Goal: Transaction & Acquisition: Purchase product/service

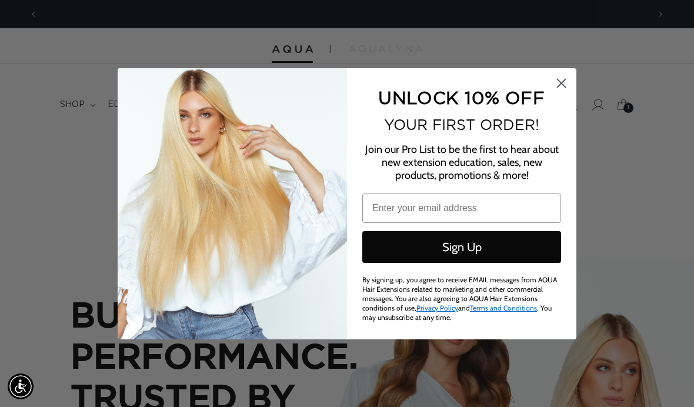
scroll to position [0, 610]
click at [563, 83] on icon "Close dialog" at bounding box center [561, 83] width 8 height 8
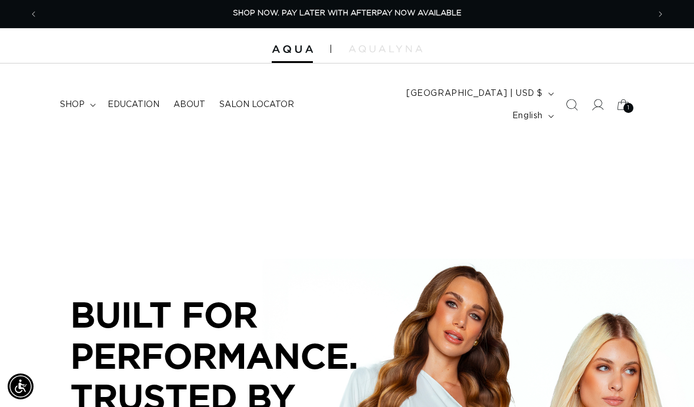
click at [623, 103] on div "1 1" at bounding box center [628, 108] width 10 height 10
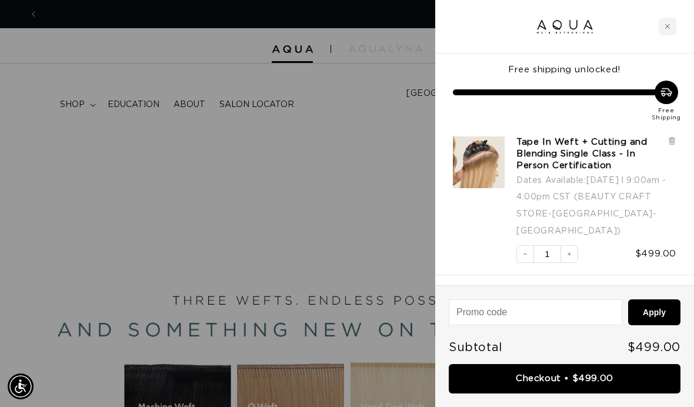
scroll to position [0, 0]
click at [666, 33] on div "Close cart" at bounding box center [668, 27] width 18 height 18
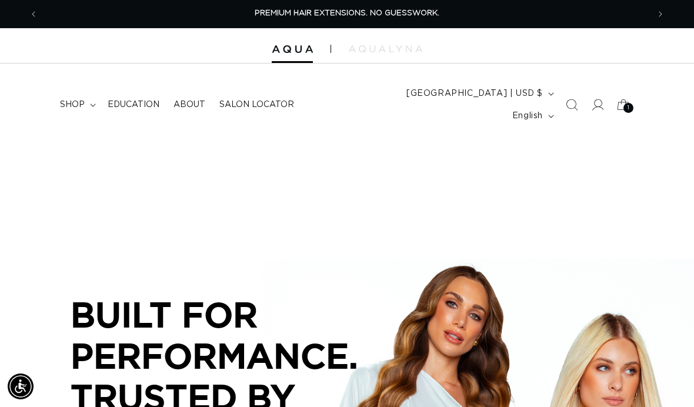
click at [77, 99] on span "shop" at bounding box center [72, 104] width 25 height 11
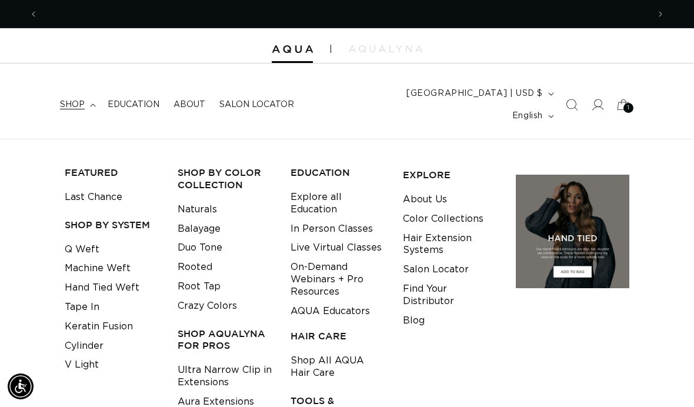
scroll to position [0, 1221]
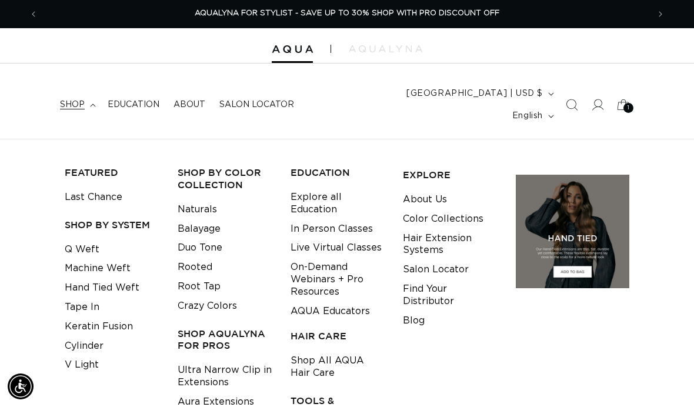
click at [90, 240] on link "Q Weft" at bounding box center [82, 249] width 35 height 19
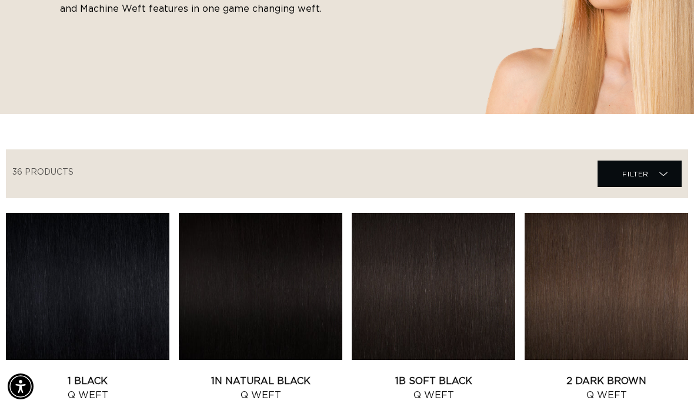
scroll to position [0, 1221]
click at [135, 374] on link "1 Black Q Weft" at bounding box center [87, 388] width 163 height 28
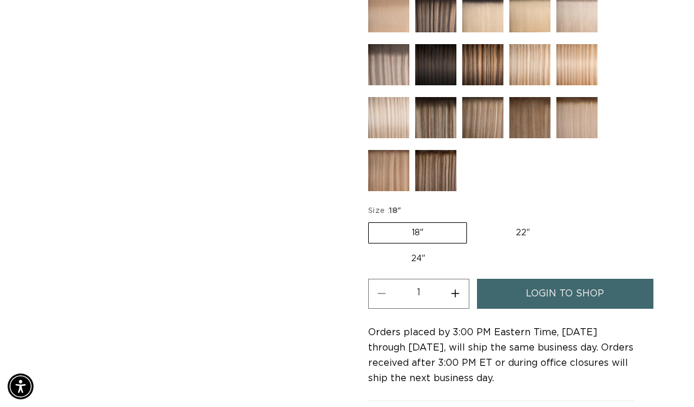
scroll to position [0, 610]
click at [585, 279] on span "login to shop" at bounding box center [565, 294] width 78 height 30
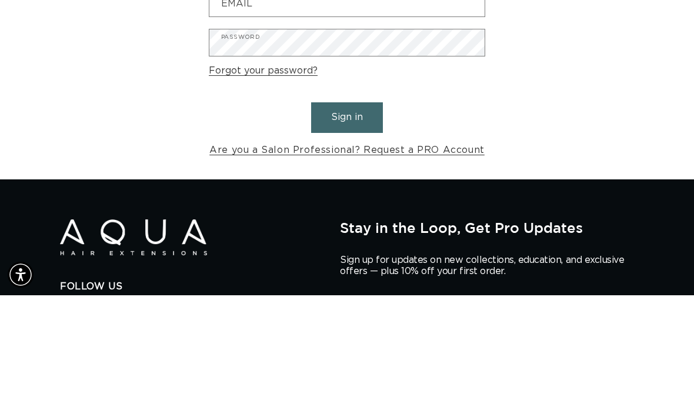
scroll to position [112, 0]
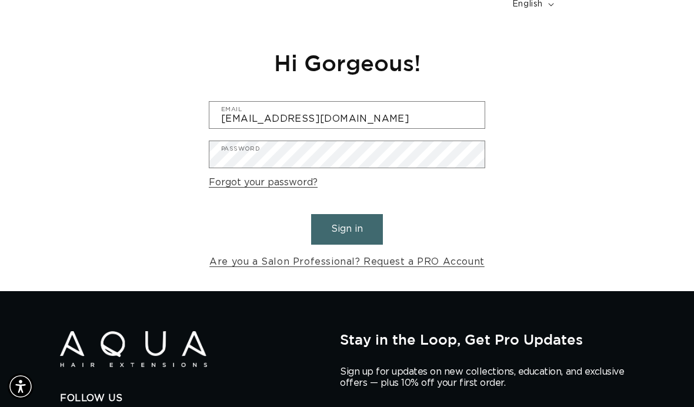
type input "courage_salon@hotmail.com"
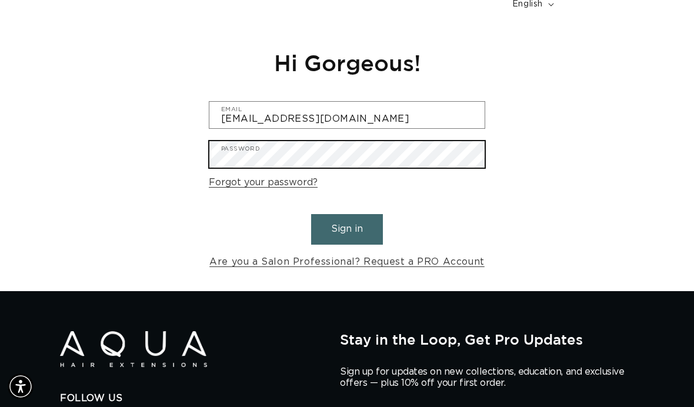
scroll to position [0, 1221]
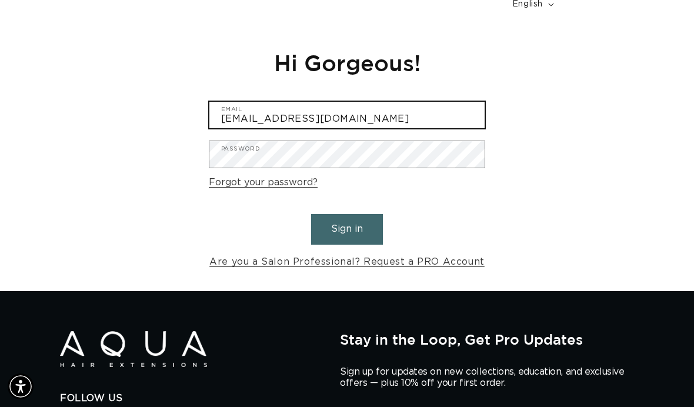
click at [347, 214] on button "Sign in" at bounding box center [347, 229] width 72 height 30
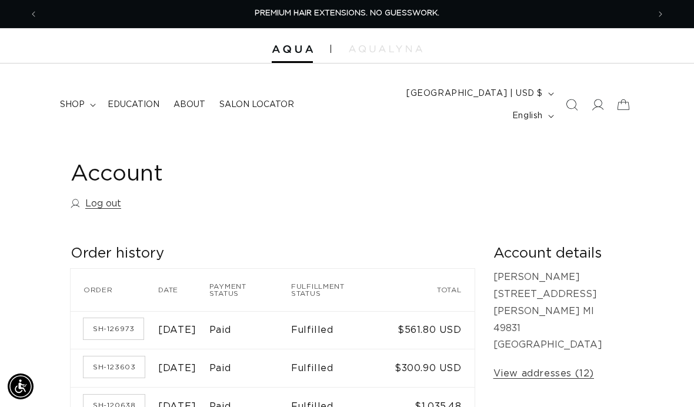
click at [65, 99] on span "shop" at bounding box center [72, 104] width 25 height 11
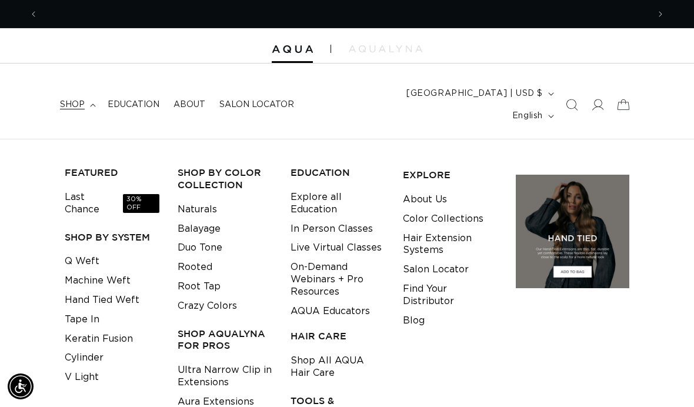
scroll to position [0, 610]
click at [81, 252] on link "Q Weft" at bounding box center [82, 261] width 35 height 19
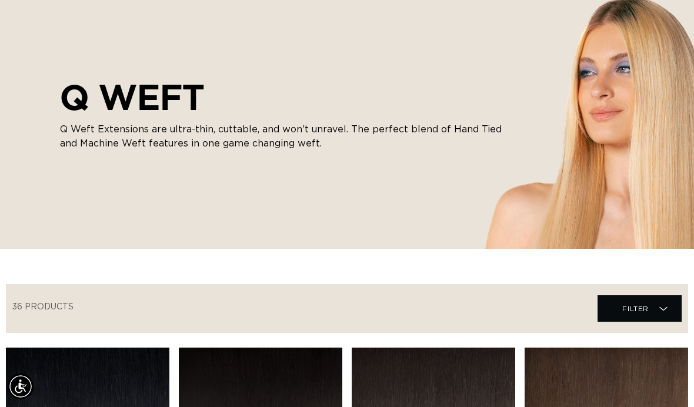
scroll to position [160, 0]
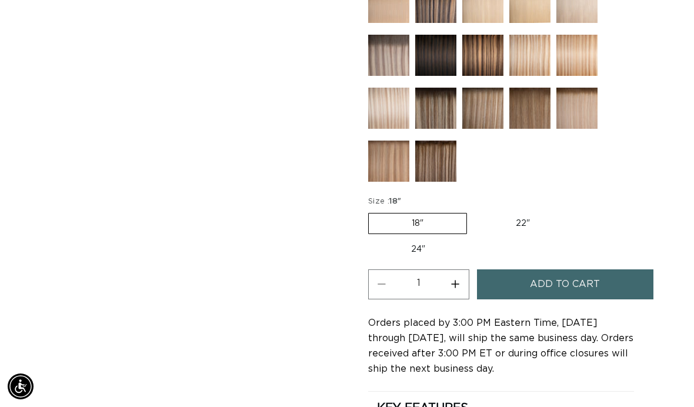
scroll to position [607, 0]
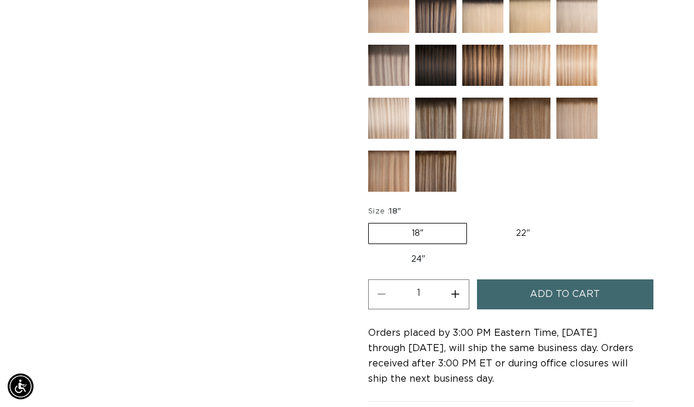
click at [560, 279] on span "Add to cart" at bounding box center [565, 294] width 70 height 30
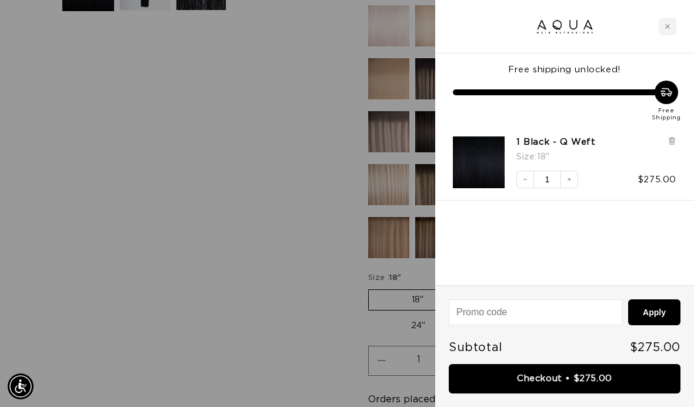
scroll to position [0, 610]
click at [586, 384] on link "Checkout • $275.00" at bounding box center [565, 379] width 232 height 30
